Goal: Information Seeking & Learning: Learn about a topic

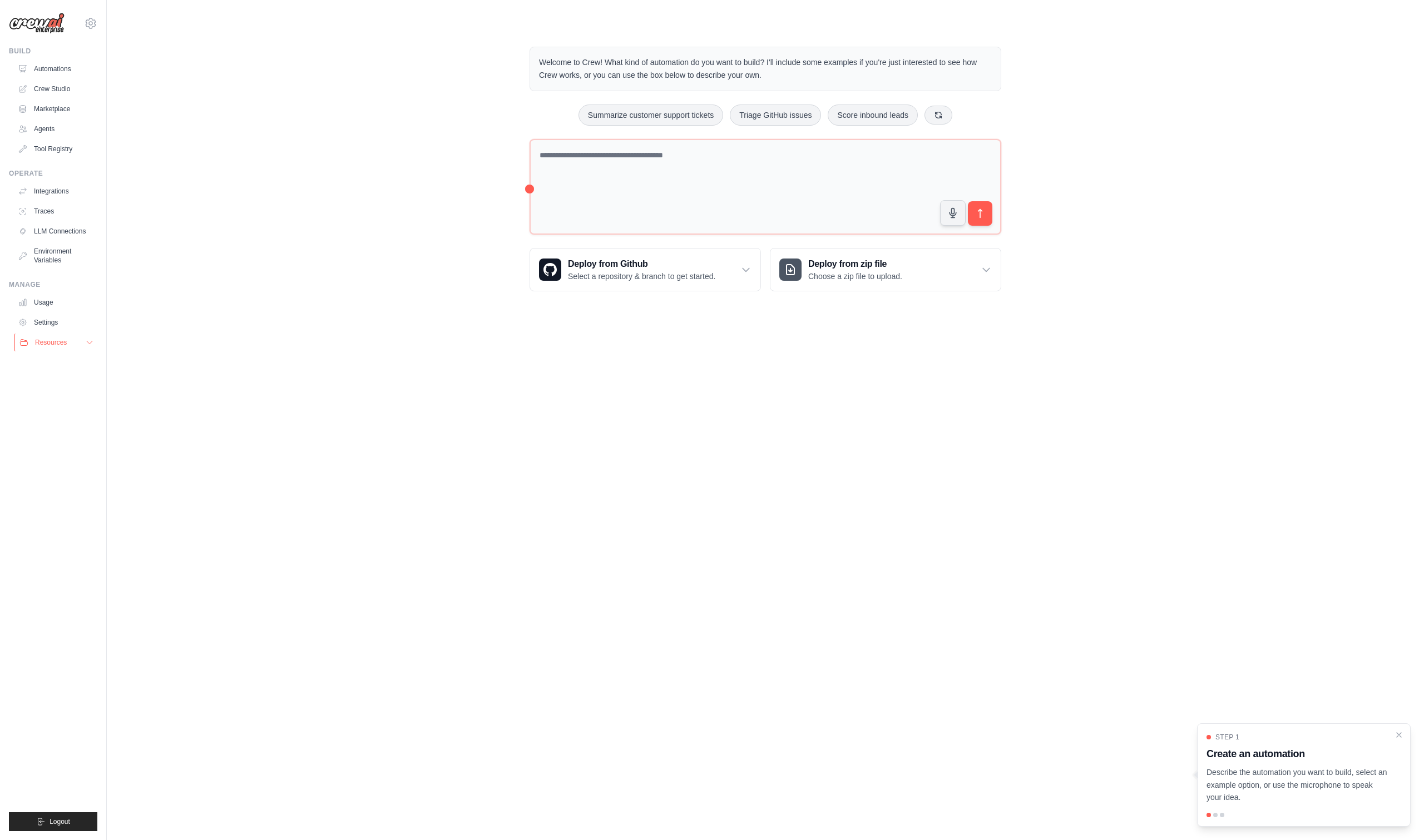
click at [85, 350] on button "Resources" at bounding box center [56, 342] width 84 height 18
click at [75, 365] on span "Documentation" at bounding box center [62, 361] width 45 height 8
click at [246, 126] on div "Welcome to Crew! What kind of automation do you want to build? I'll include som…" at bounding box center [765, 169] width 1282 height 280
click at [245, 163] on div "Welcome to Crew! What kind of automation do you want to build? I'll include som…" at bounding box center [765, 169] width 1282 height 280
click at [590, 390] on body "[EMAIL_ADDRESS][DOMAIN_NAME] Settings Build Automations Crew Studio" at bounding box center [712, 420] width 1424 height 840
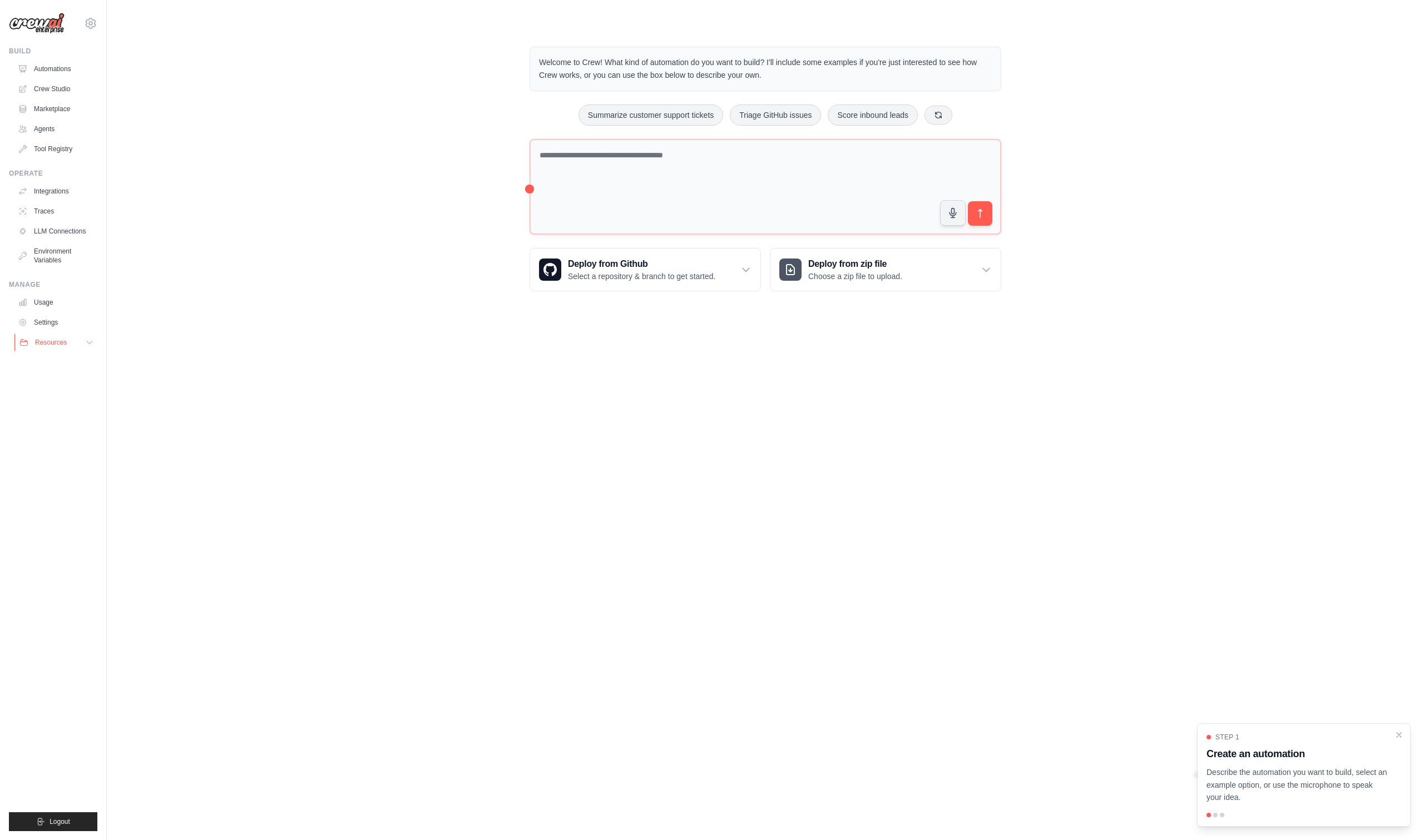
click at [50, 346] on span "Resources" at bounding box center [51, 341] width 32 height 8
click at [60, 72] on link "Automations" at bounding box center [56, 69] width 84 height 18
